Goal: Task Accomplishment & Management: Manage account settings

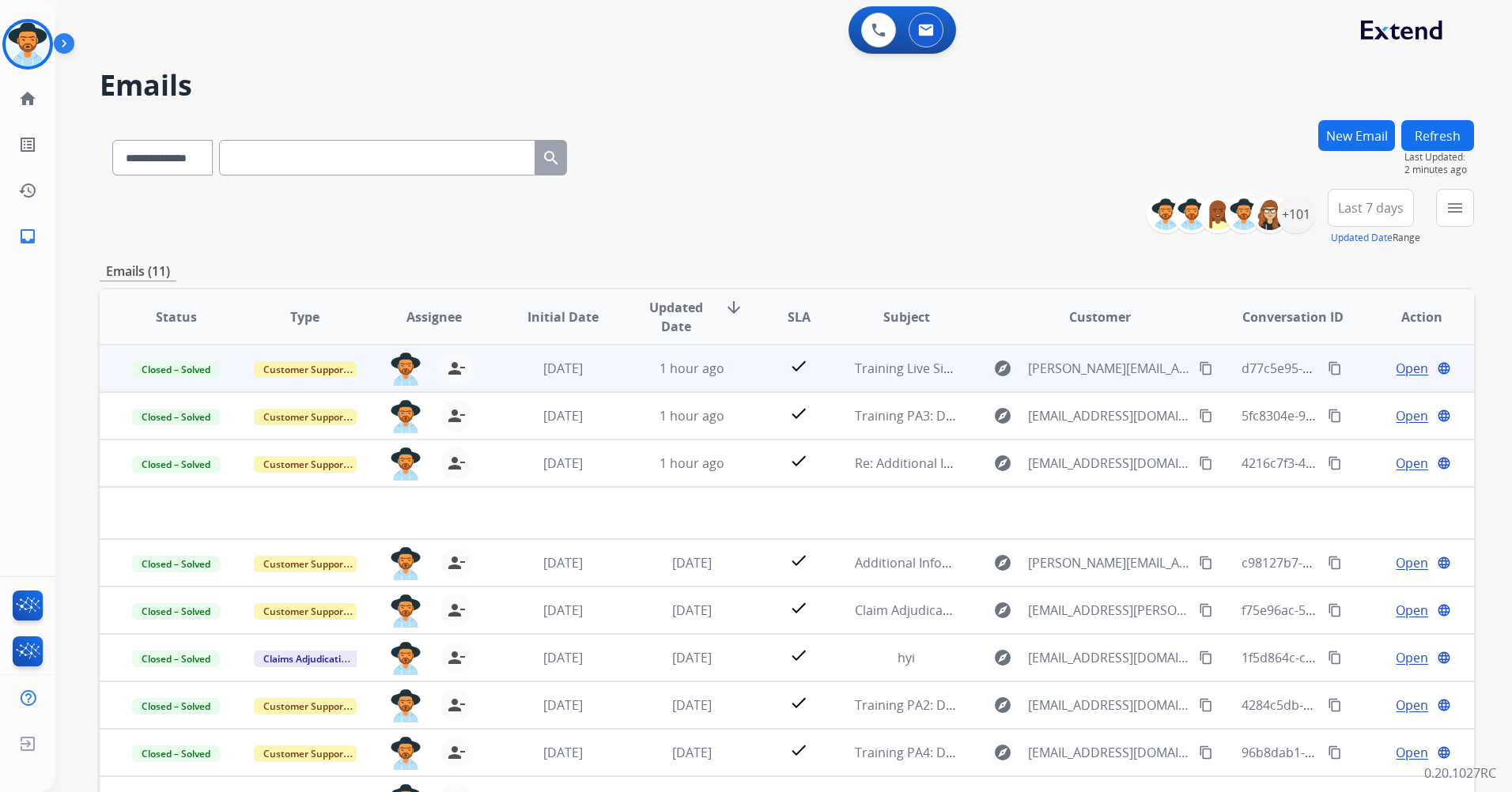
select select "**********"
click at [28, 47] on img at bounding box center [28, 44] width 45 height 45
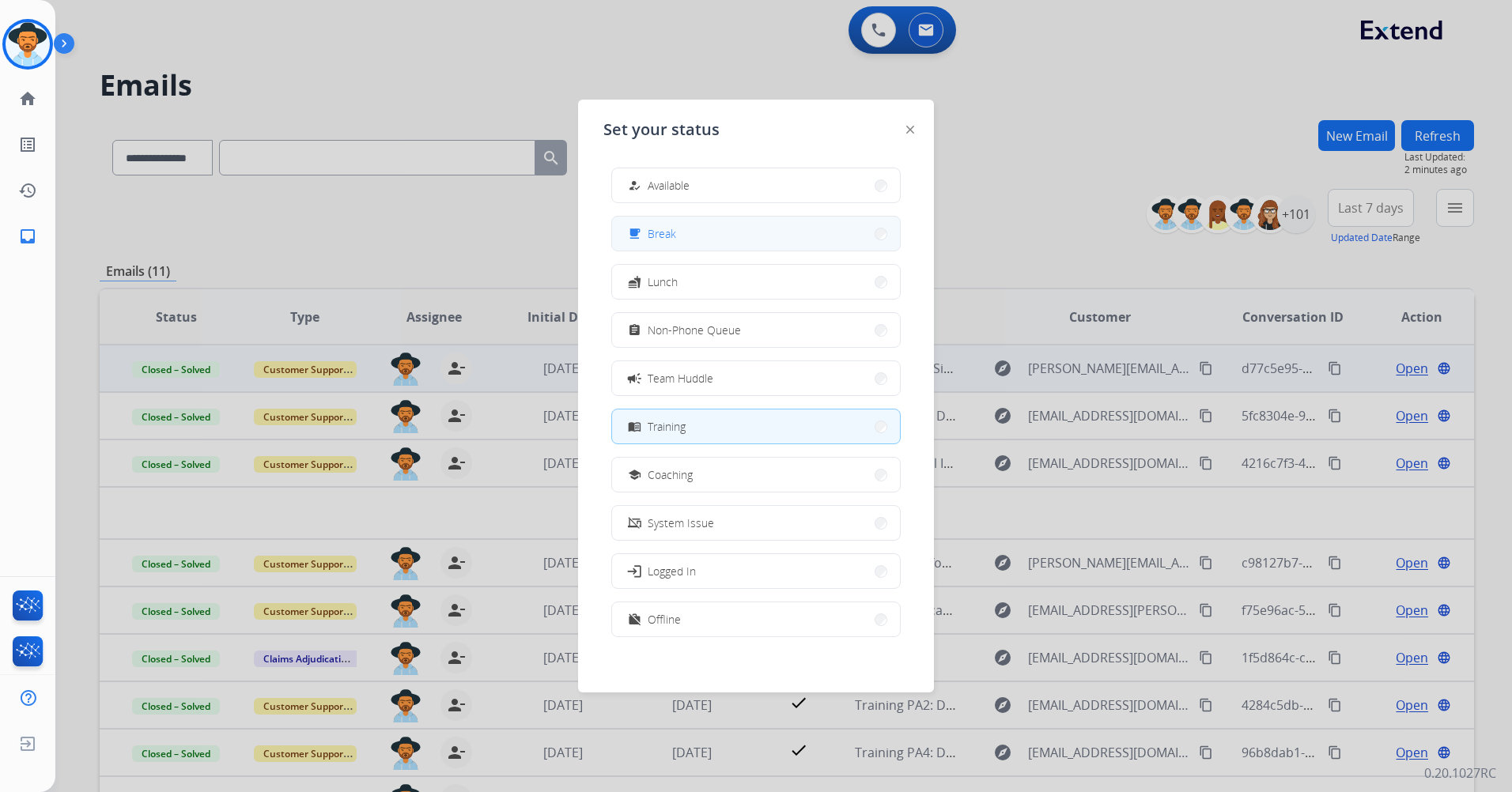
click at [807, 227] on button "free_breakfast Break" at bounding box center [756, 233] width 288 height 34
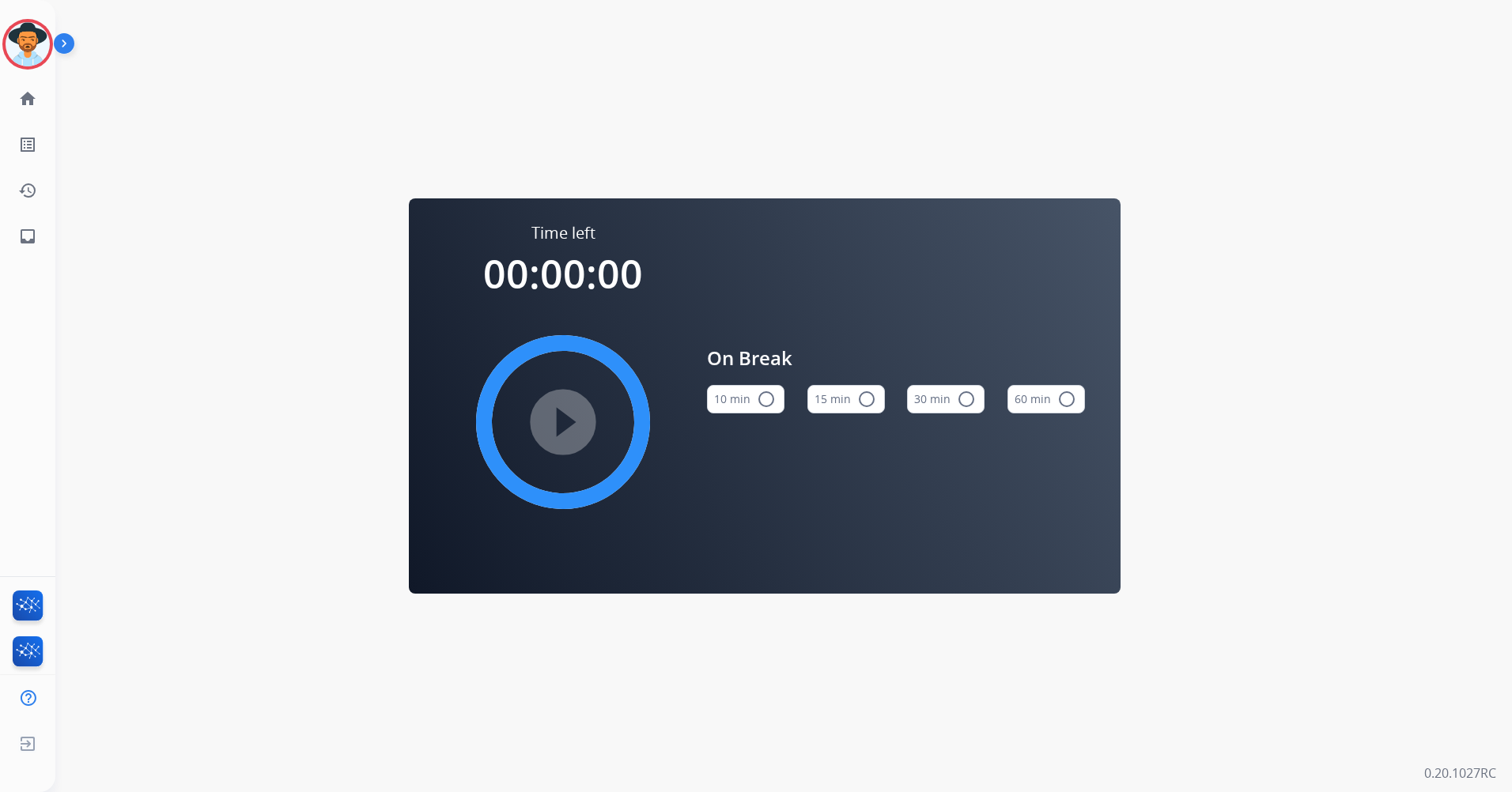
drag, startPoint x: 851, startPoint y: 405, endPoint x: 797, endPoint y: 411, distance: 54.3
click at [847, 406] on button "15 min radio_button_unchecked" at bounding box center [846, 399] width 77 height 29
click at [553, 413] on mat-icon "play_circle_filled" at bounding box center [563, 422] width 19 height 19
click at [37, 44] on img at bounding box center [28, 44] width 45 height 45
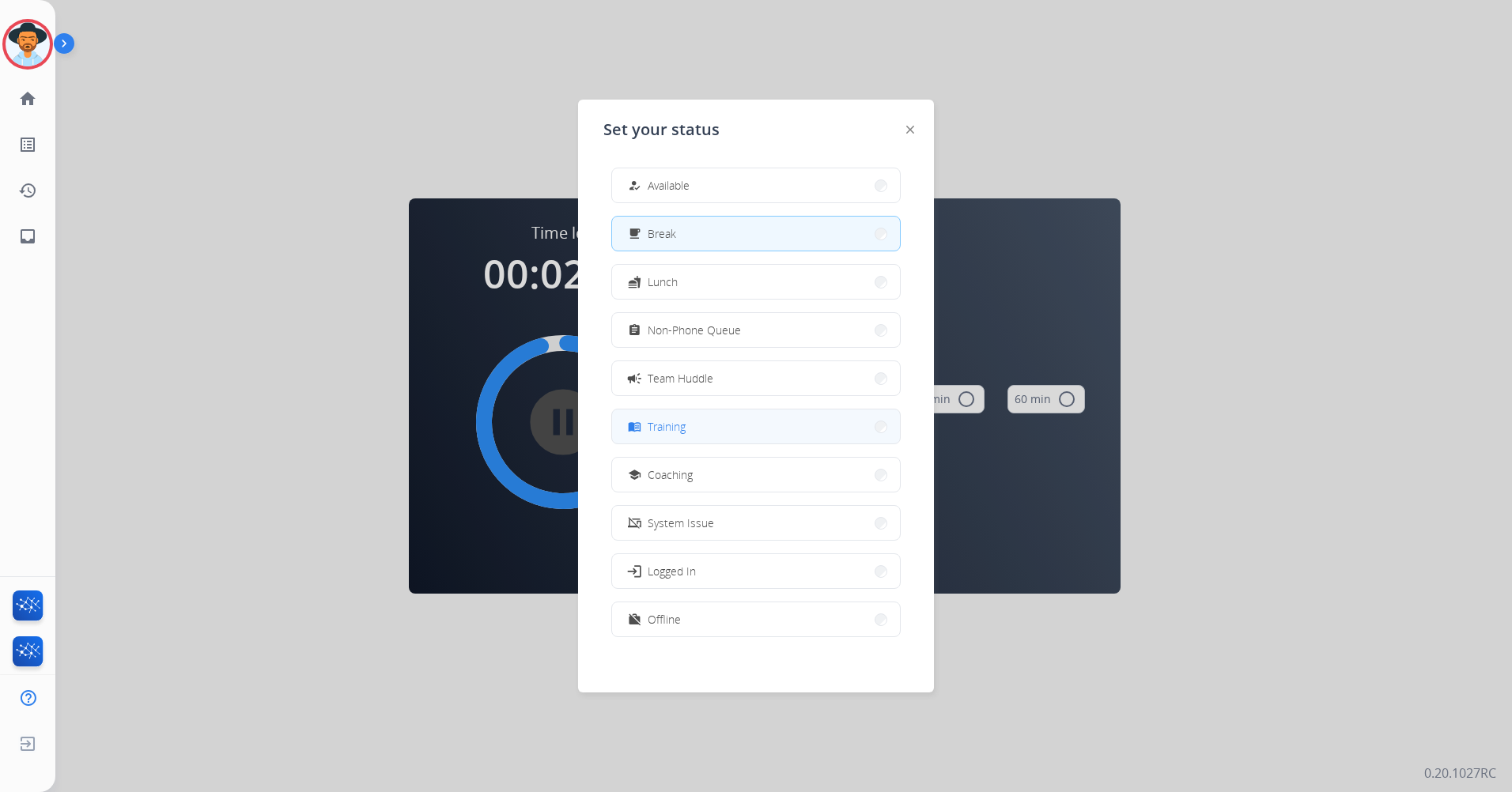
click at [809, 419] on button "menu_book Training" at bounding box center [756, 426] width 288 height 34
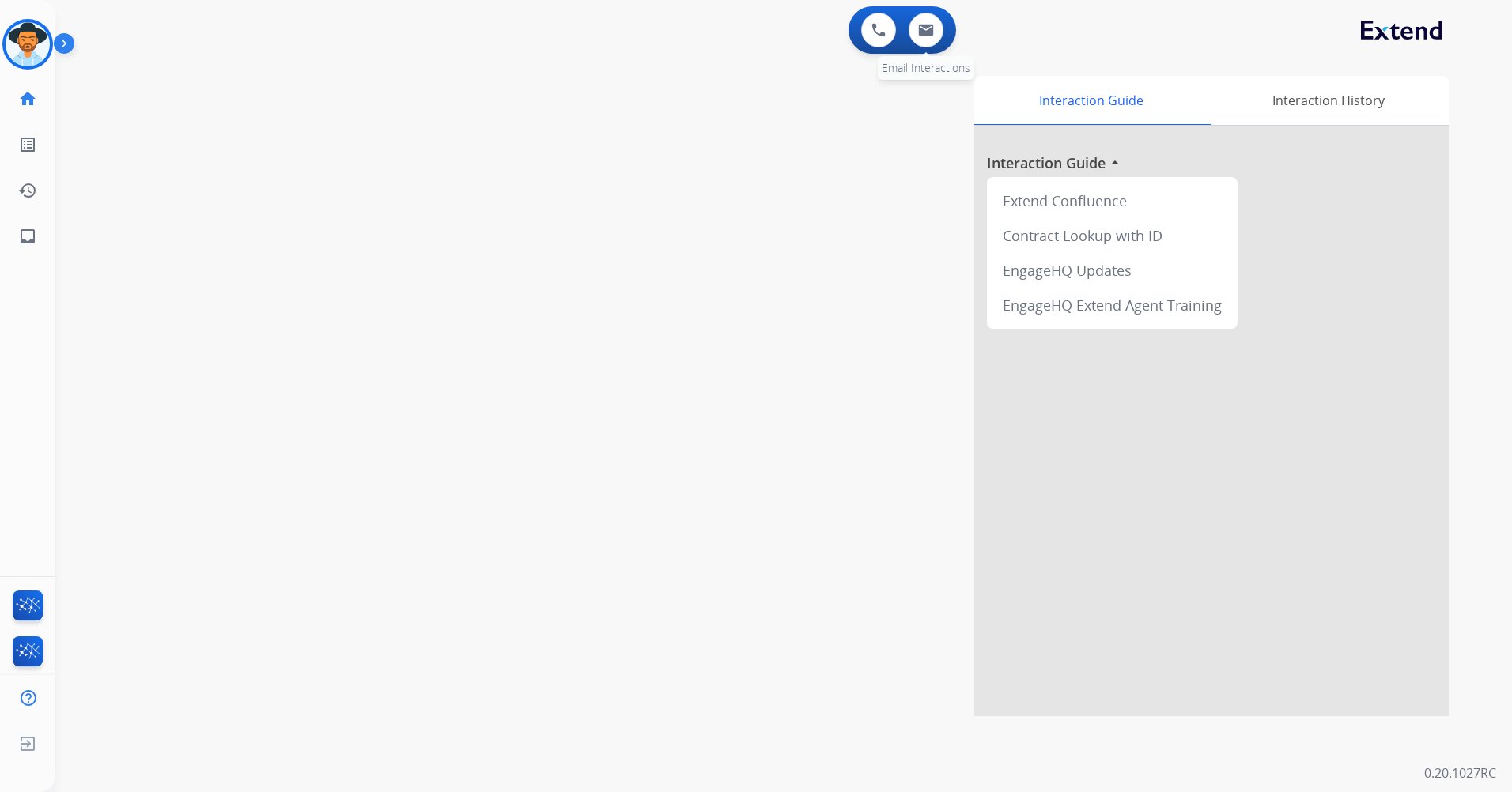
click at [933, 45] on div "0 Voice Interactions 0 Email Interactions" at bounding box center [902, 30] width 108 height 47
click at [934, 41] on button at bounding box center [925, 29] width 35 height 35
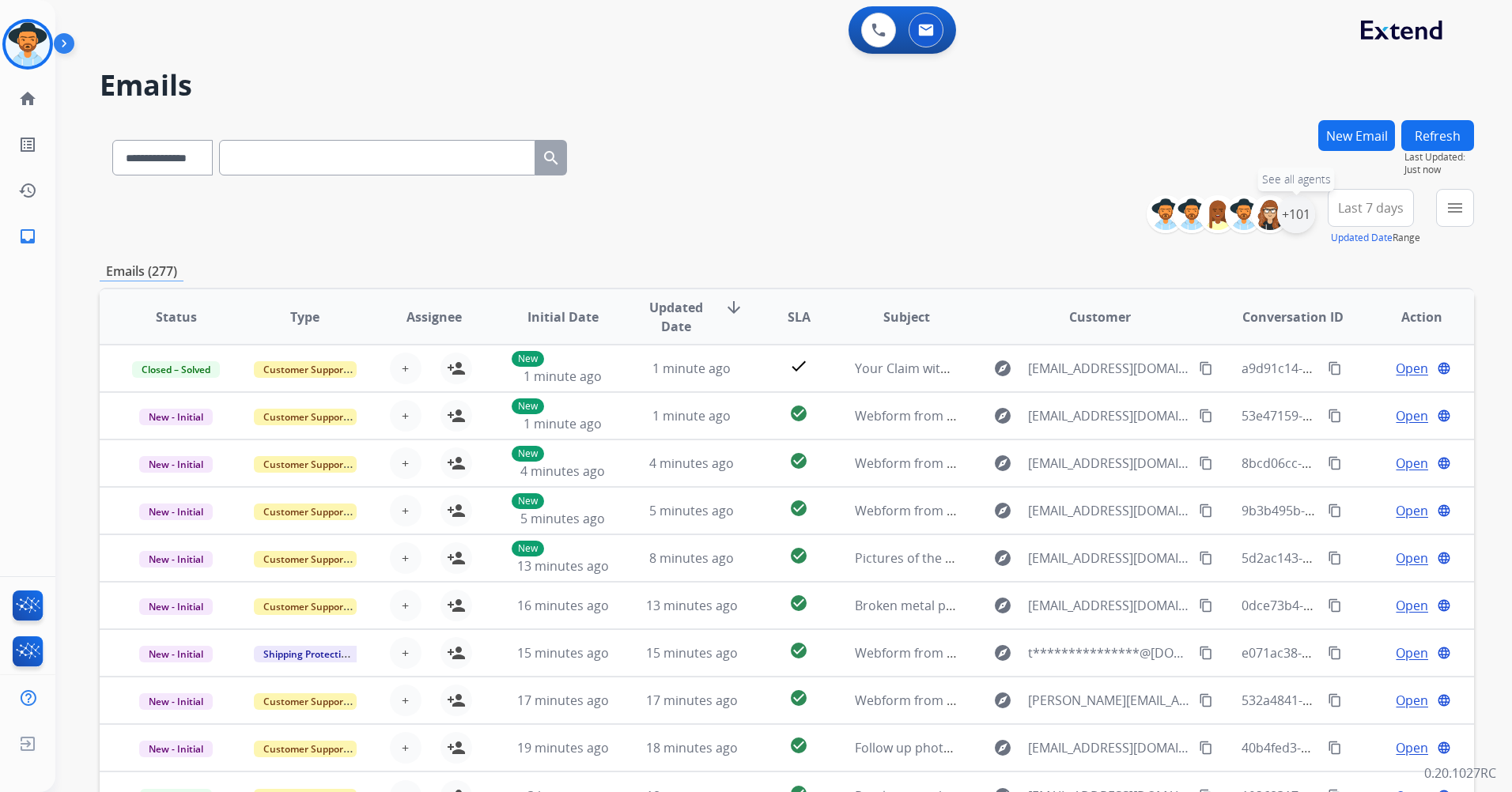
click at [1299, 216] on div "+101" at bounding box center [1296, 214] width 38 height 38
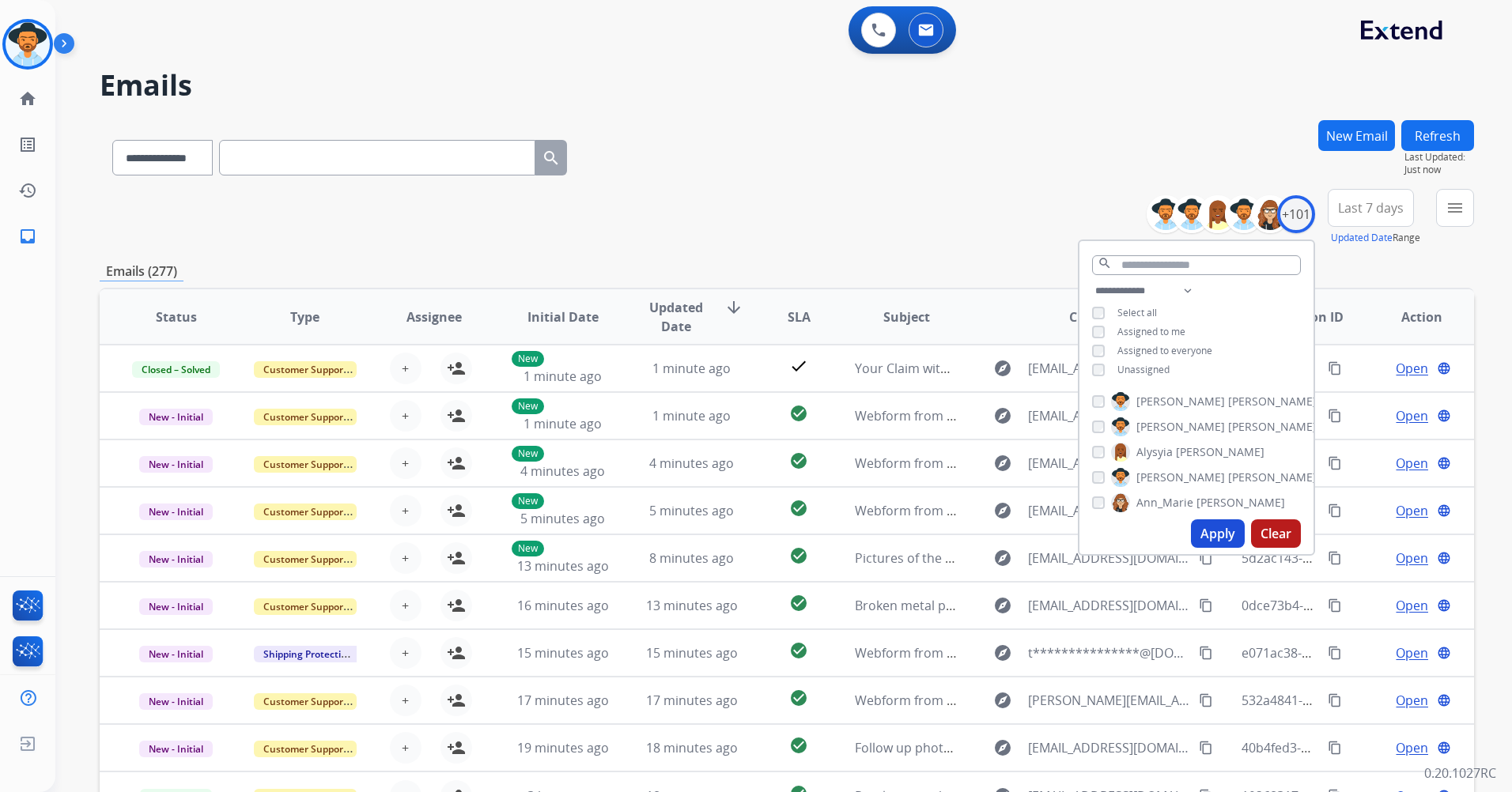
click at [1147, 368] on span "Unassigned" at bounding box center [1143, 370] width 52 height 13
click at [1213, 531] on button "Apply" at bounding box center [1218, 534] width 54 height 29
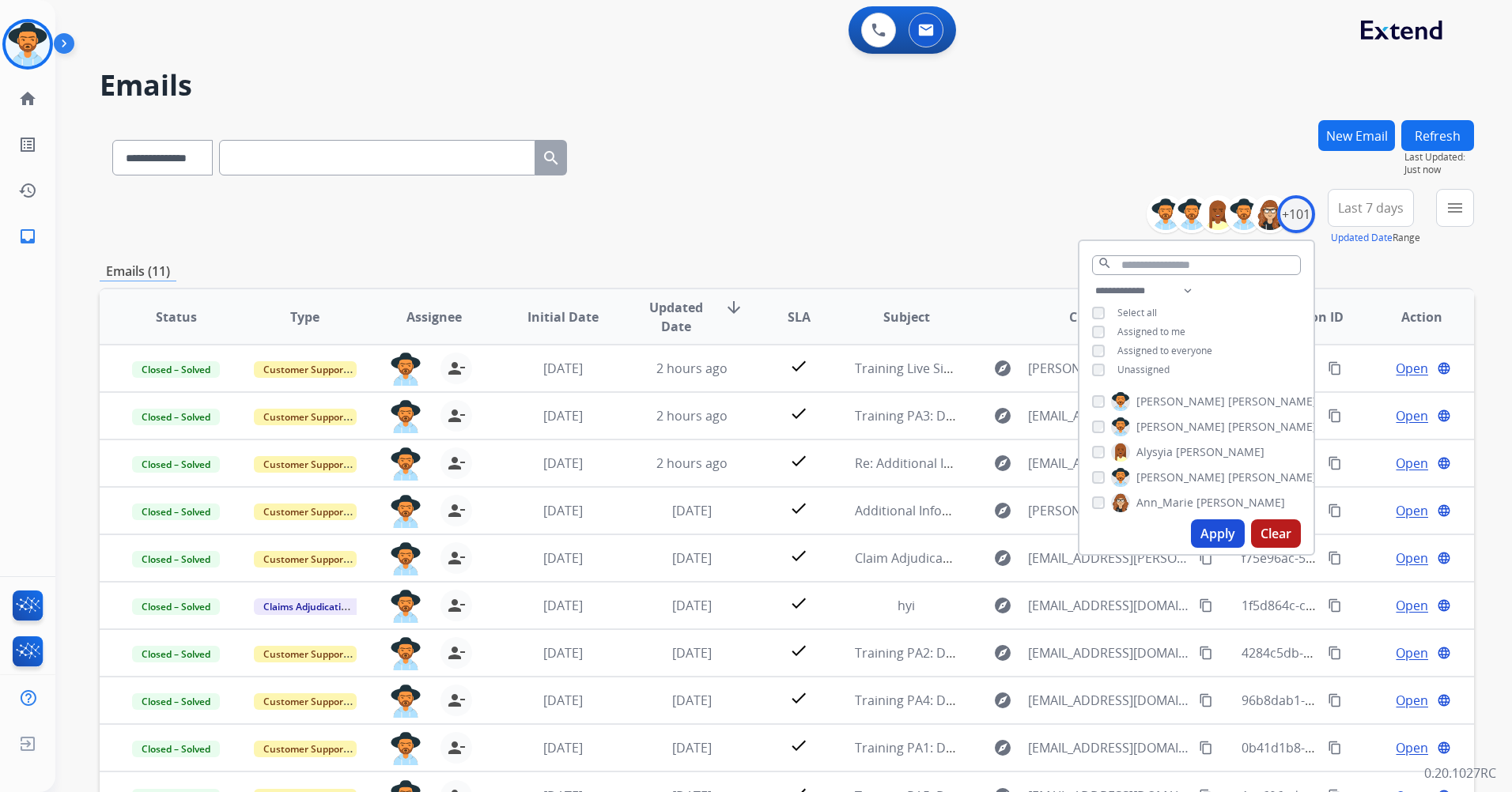
click at [933, 228] on div "**********" at bounding box center [786, 217] width 1374 height 57
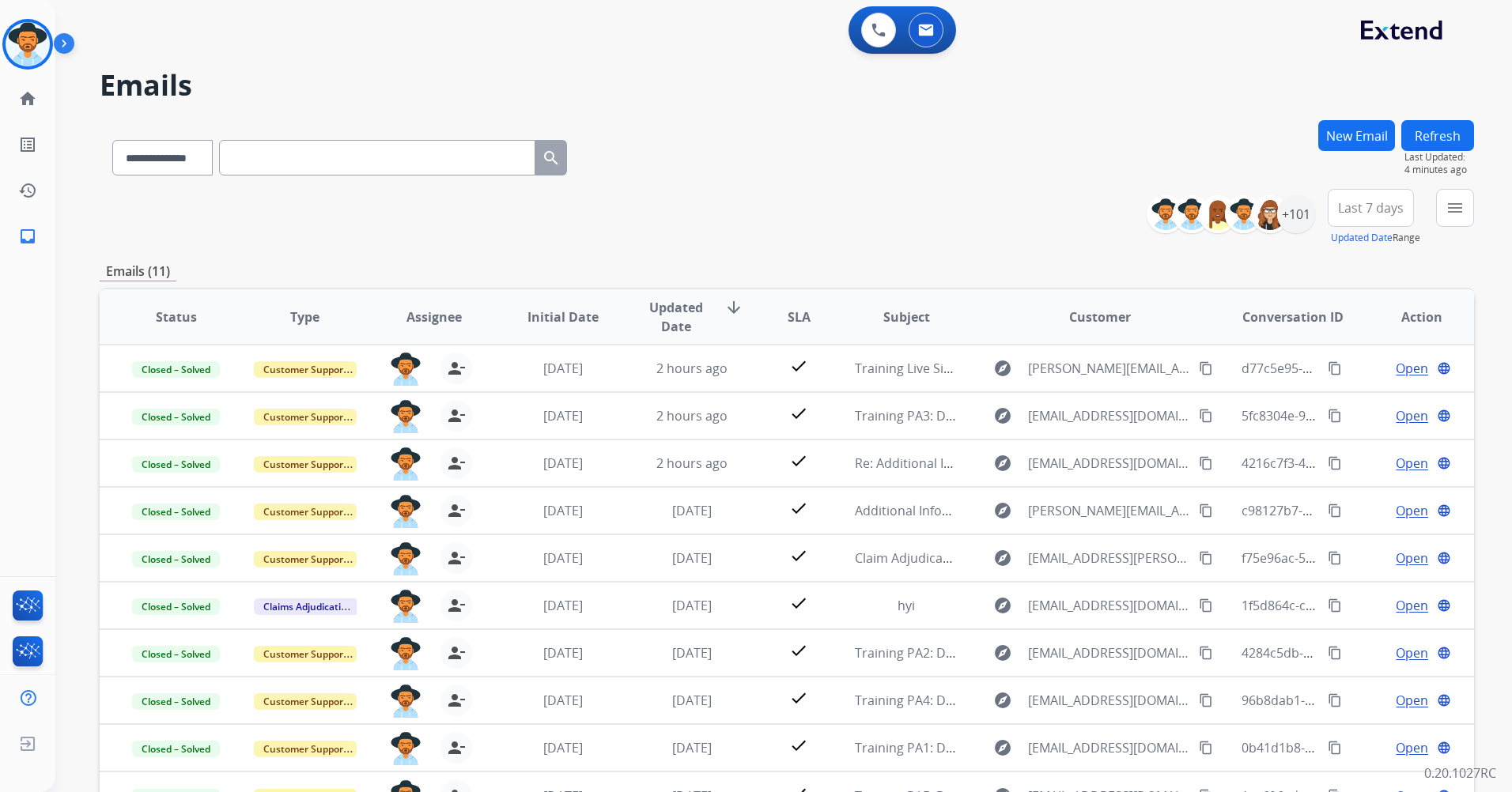
click at [828, 238] on div "**********" at bounding box center [786, 217] width 1374 height 57
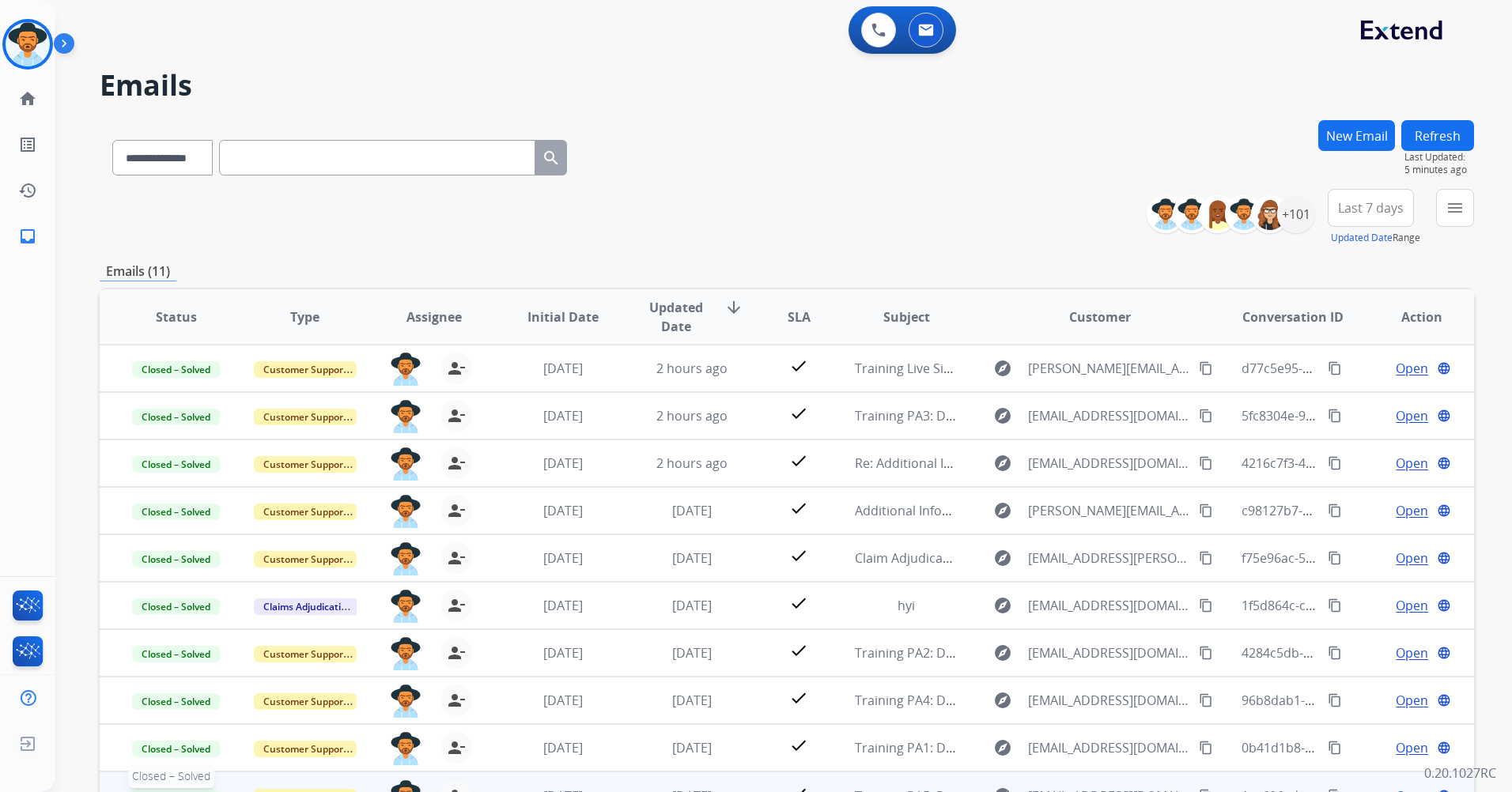
click at [187, 791] on span "Closed – Solved" at bounding box center [176, 798] width 88 height 17
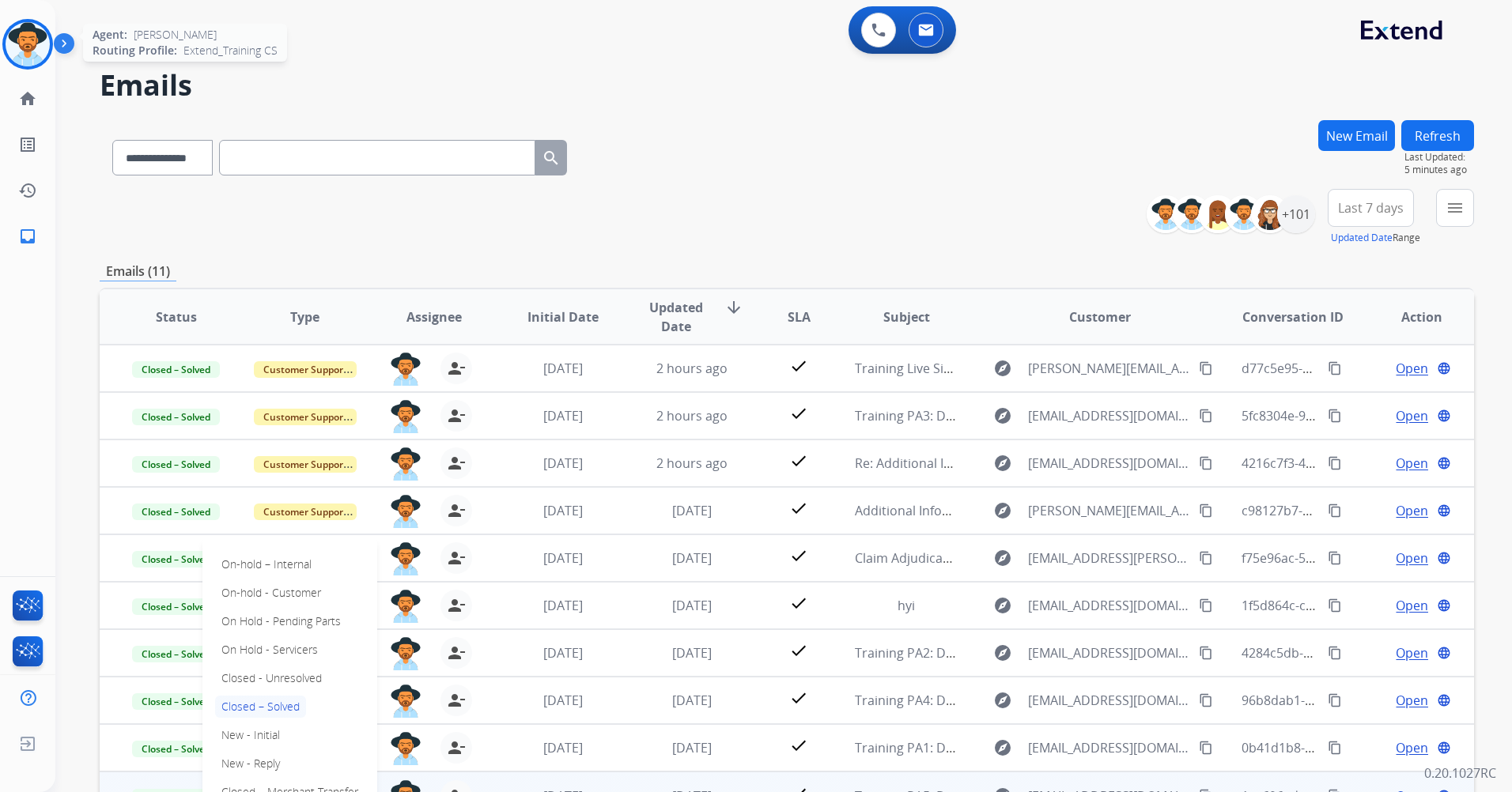
click at [33, 55] on img at bounding box center [28, 44] width 45 height 45
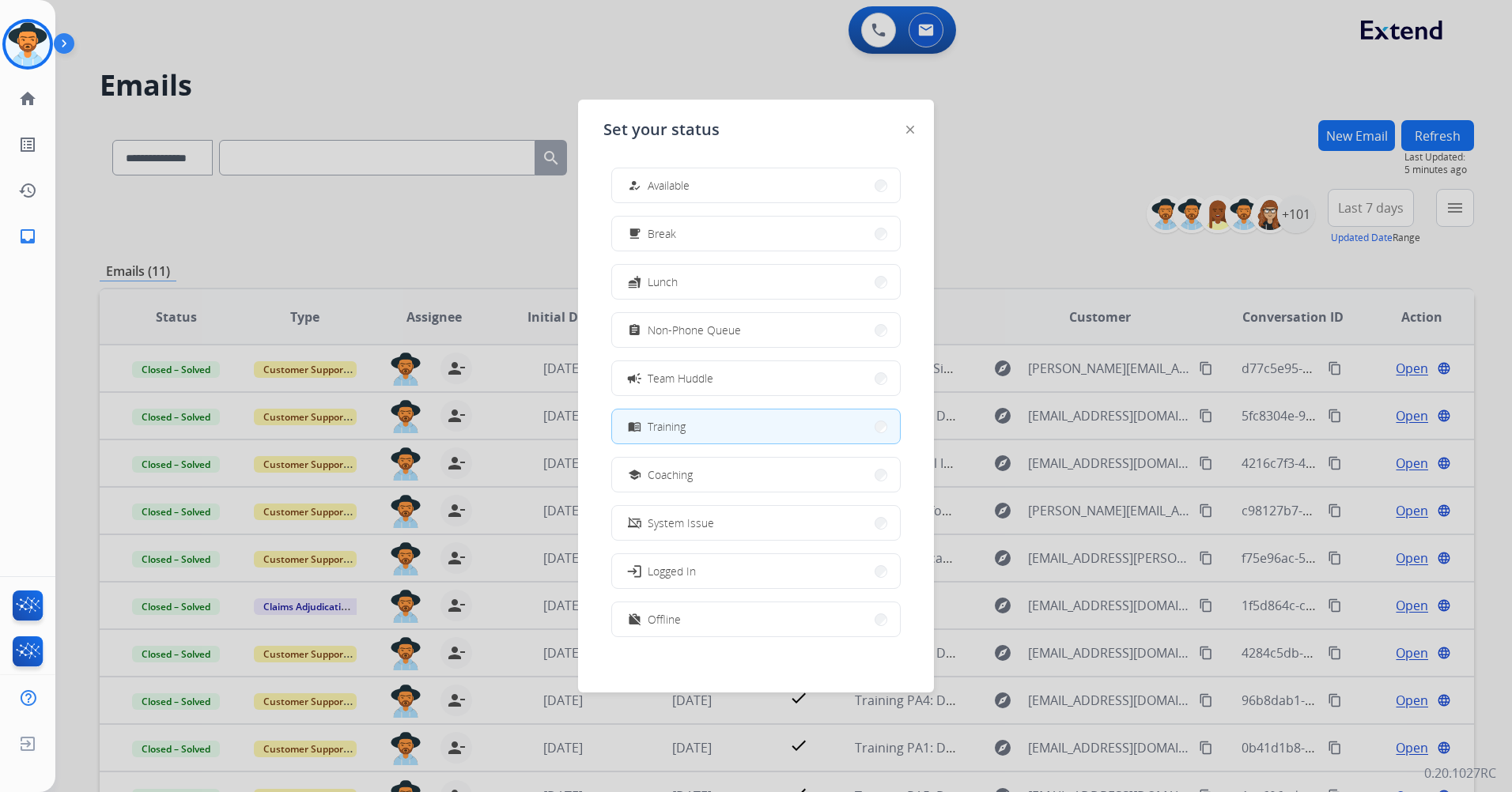
click at [1095, 205] on div at bounding box center [756, 396] width 1512 height 792
